Goal: Task Accomplishment & Management: Manage account settings

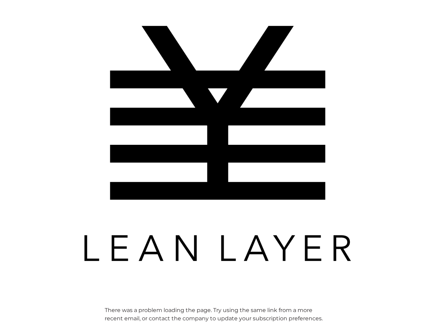
click at [217, 165] on img at bounding box center [218, 144] width 276 height 276
